Goal: Information Seeking & Learning: Learn about a topic

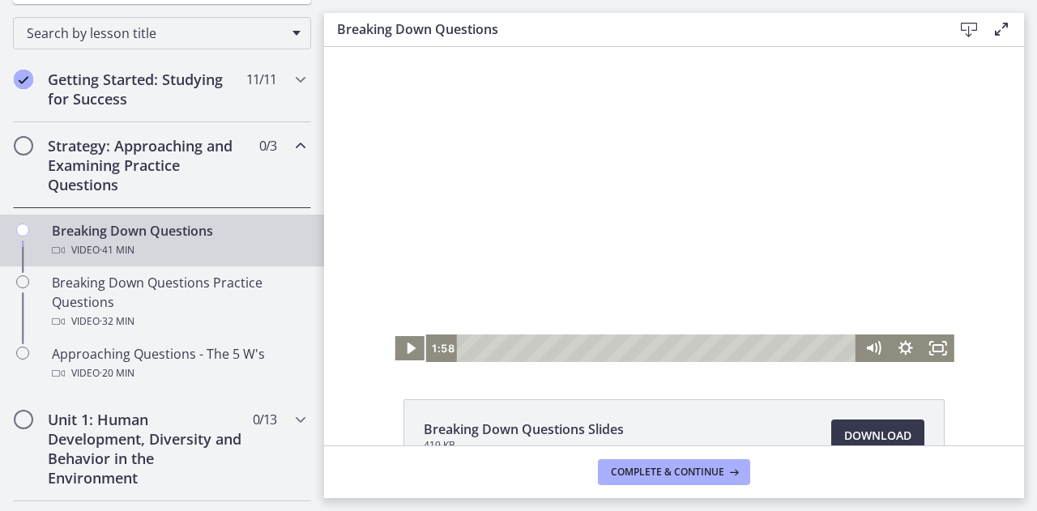
scroll to position [252, 0]
click at [407, 347] on icon "Play Video" at bounding box center [412, 349] width 10 height 14
click at [404, 349] on icon "Pause" at bounding box center [410, 348] width 39 height 33
click at [407, 347] on icon "Play Video" at bounding box center [412, 349] width 10 height 14
click at [405, 348] on icon "Pause" at bounding box center [410, 348] width 39 height 33
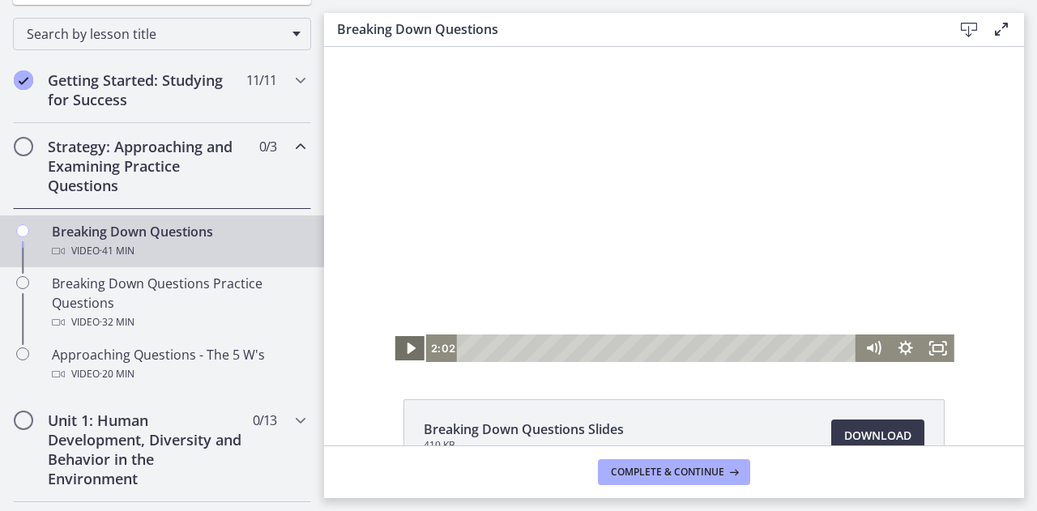
click at [400, 351] on icon "Play Video" at bounding box center [411, 349] width 32 height 28
click at [404, 347] on icon "Pause" at bounding box center [410, 348] width 39 height 33
click at [407, 347] on icon "Play Video" at bounding box center [412, 349] width 10 height 14
click at [404, 347] on icon "Pause" at bounding box center [410, 348] width 39 height 33
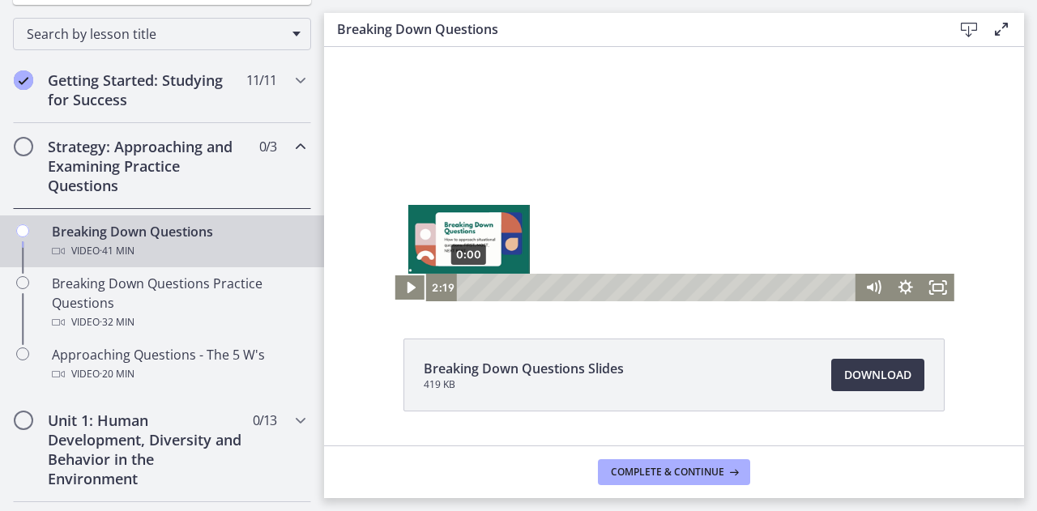
scroll to position [60, 0]
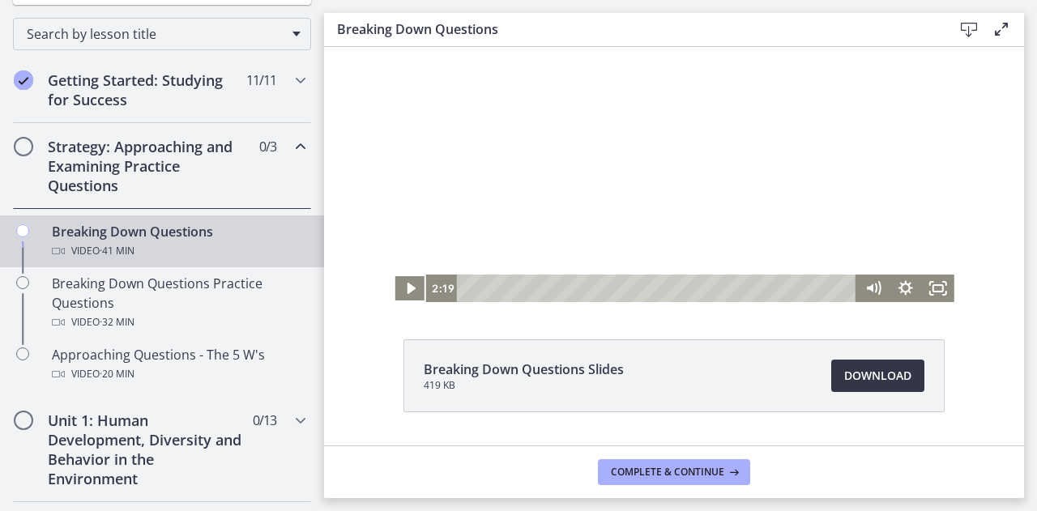
click at [858, 376] on span "Download Opens in a new window" at bounding box center [877, 375] width 67 height 19
